Goal: Check status: Check status

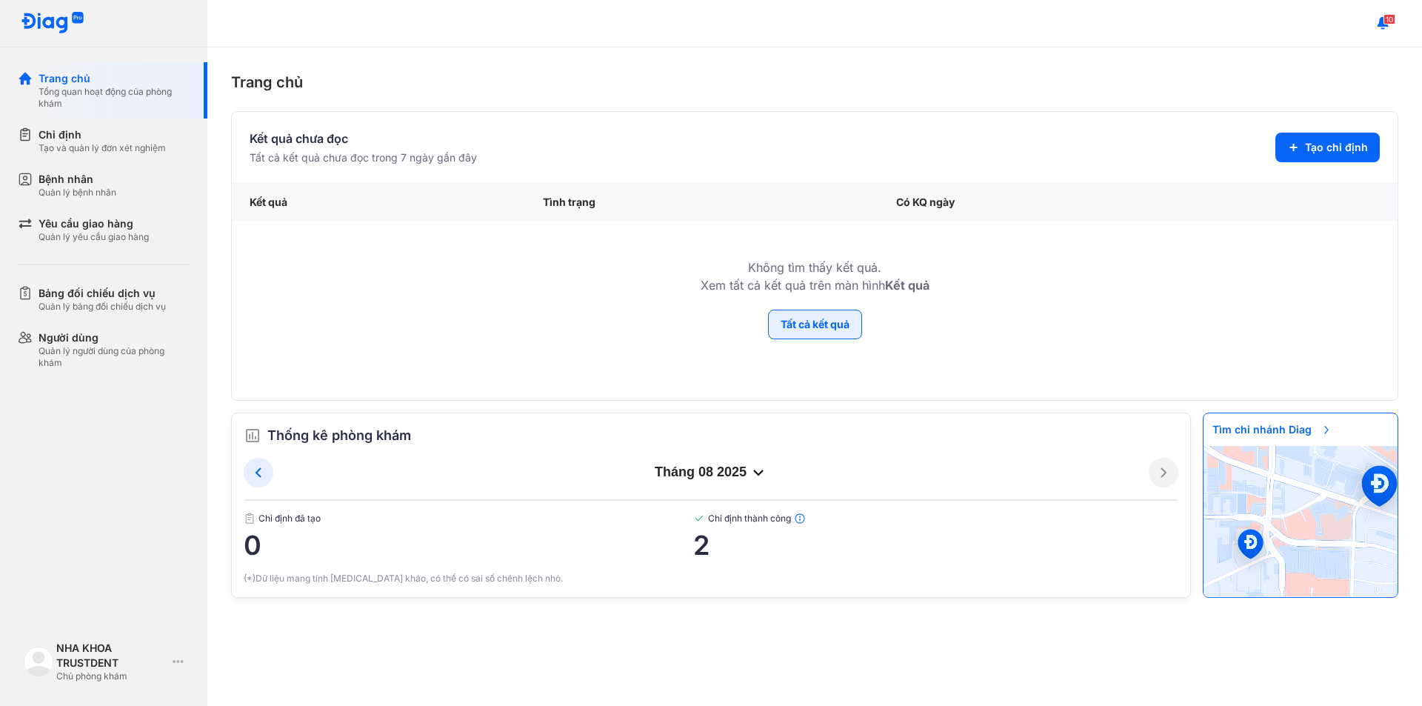
click at [787, 324] on button "Tất cả kết quả" at bounding box center [815, 325] width 94 height 30
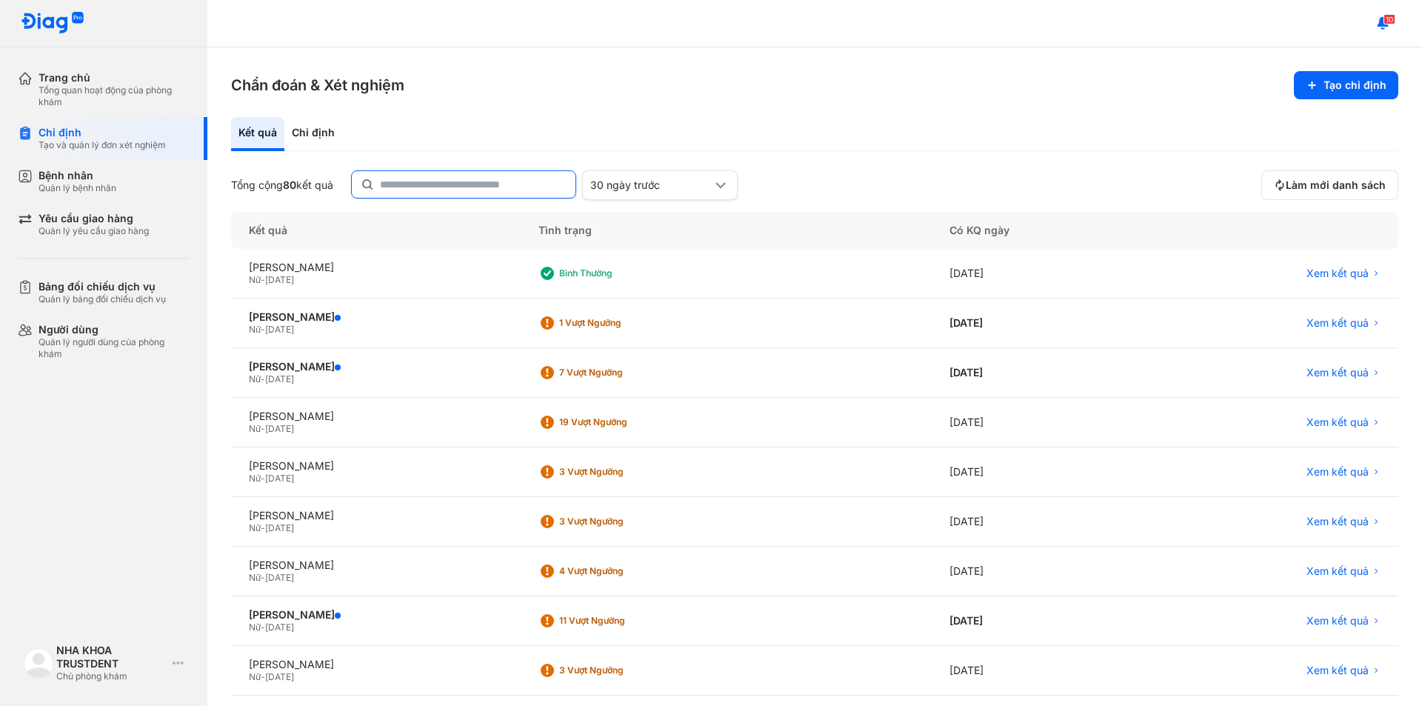
click at [447, 186] on input "text" at bounding box center [473, 184] width 187 height 27
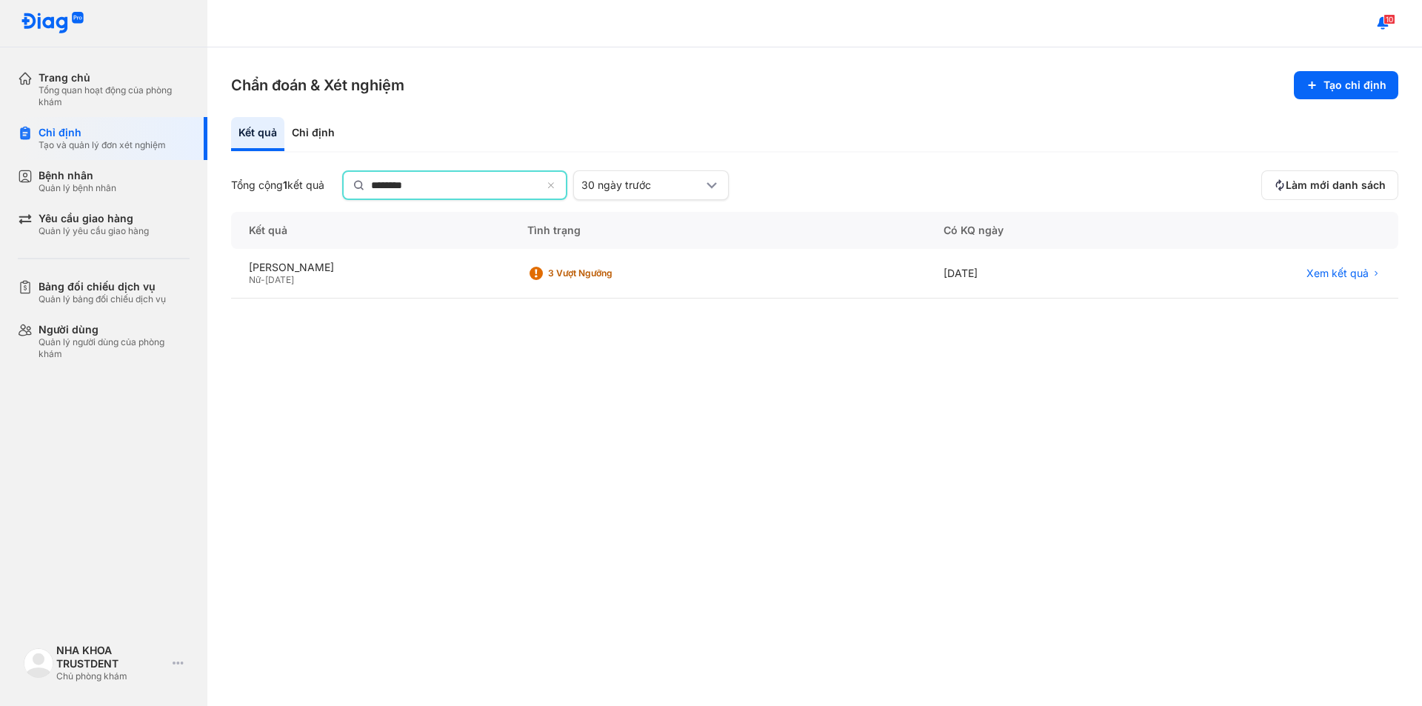
type input "********"
